Goal: Task Accomplishment & Management: Use online tool/utility

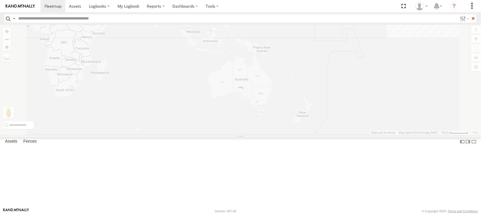
click at [0, 0] on label "Close" at bounding box center [0, 0] width 0 height 0
